Goal: Communication & Community: Answer question/provide support

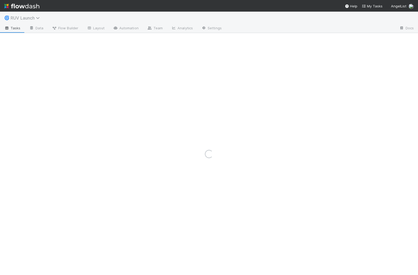
click at [28, 17] on span "RUV Launch" at bounding box center [27, 17] width 32 height 5
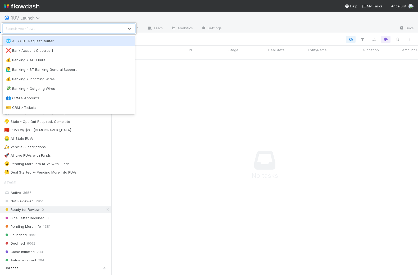
scroll to position [220, 306]
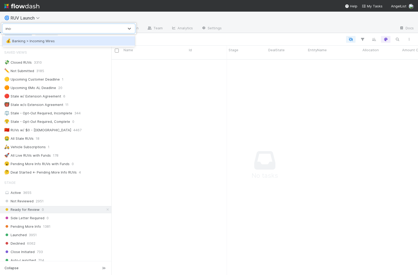
type input "incom"
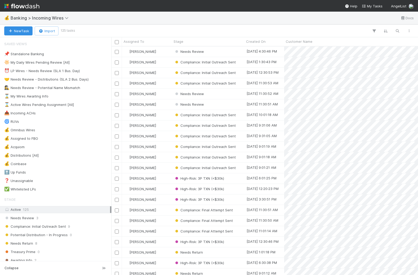
scroll to position [0, 0]
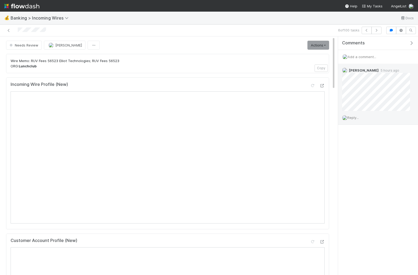
click at [354, 117] on span "Reply..." at bounding box center [352, 118] width 11 height 4
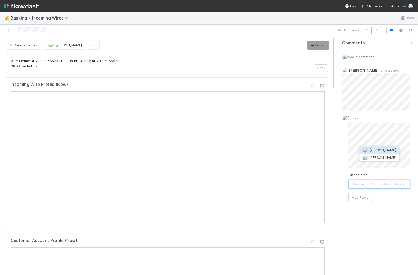
click at [373, 150] on span "Nate Eisenstein" at bounding box center [382, 150] width 27 height 4
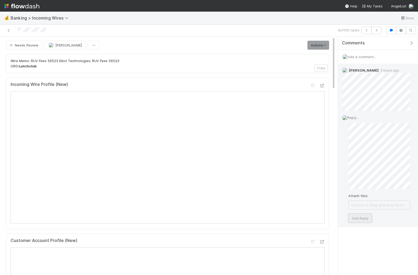
click at [360, 214] on button "Add Reply" at bounding box center [360, 218] width 24 height 9
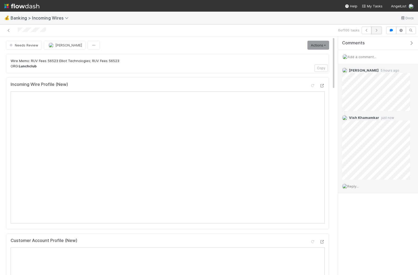
click at [378, 30] on icon "button" at bounding box center [376, 30] width 5 height 3
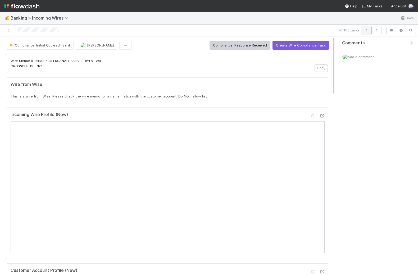
click at [366, 30] on icon "button" at bounding box center [366, 30] width 5 height 3
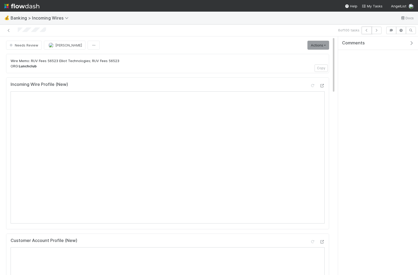
click at [366, 30] on icon "button" at bounding box center [366, 30] width 5 height 3
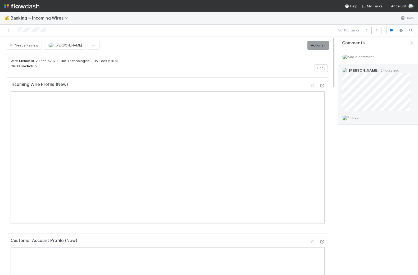
click at [354, 116] on span "Reply..." at bounding box center [352, 118] width 11 height 4
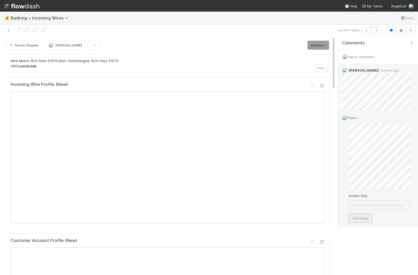
click at [360, 216] on button "Add Reply" at bounding box center [360, 218] width 24 height 9
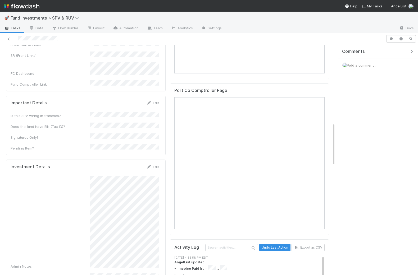
scroll to position [421, 0]
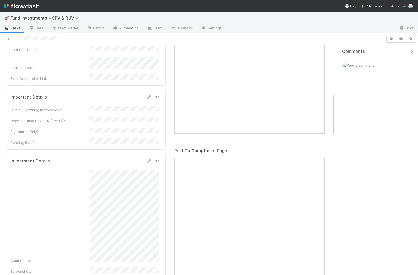
scroll to position [442, 0]
